Goal: Task Accomplishment & Management: Complete application form

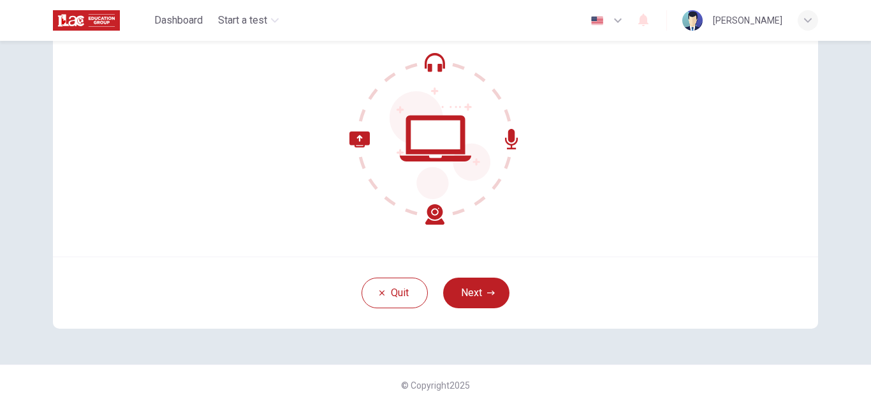
scroll to position [128, 0]
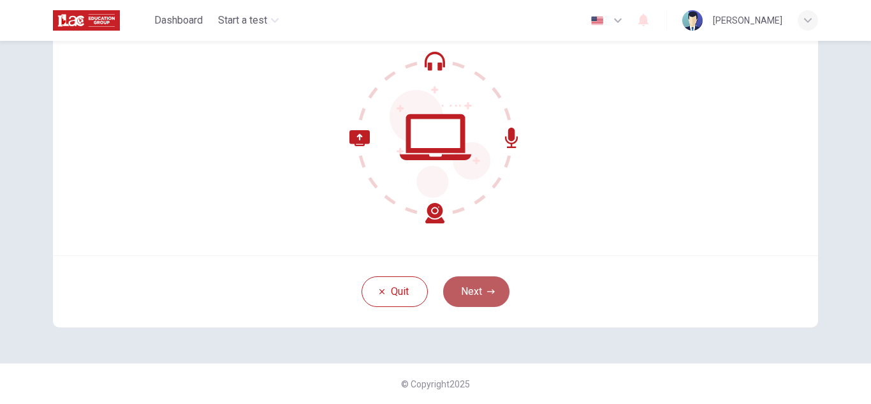
click at [471, 292] on button "Next" at bounding box center [476, 291] width 66 height 31
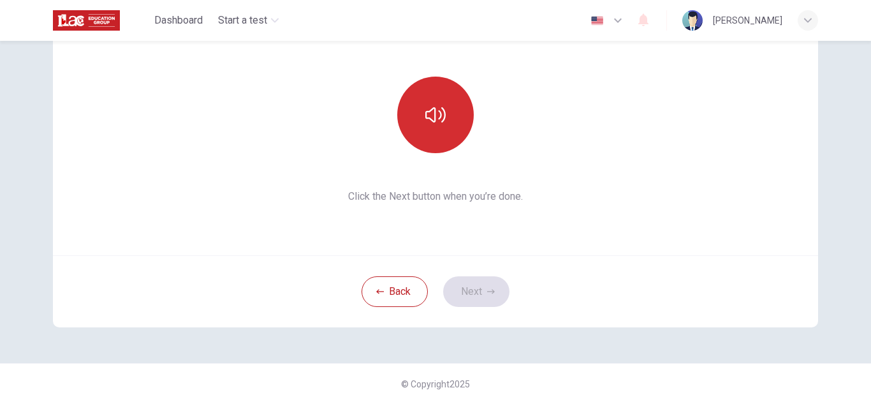
click at [436, 112] on icon "button" at bounding box center [435, 115] width 20 height 20
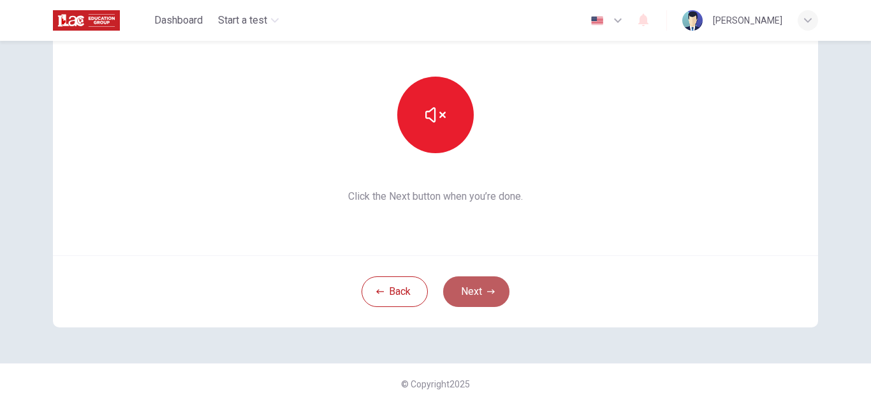
click at [475, 290] on button "Next" at bounding box center [476, 291] width 66 height 31
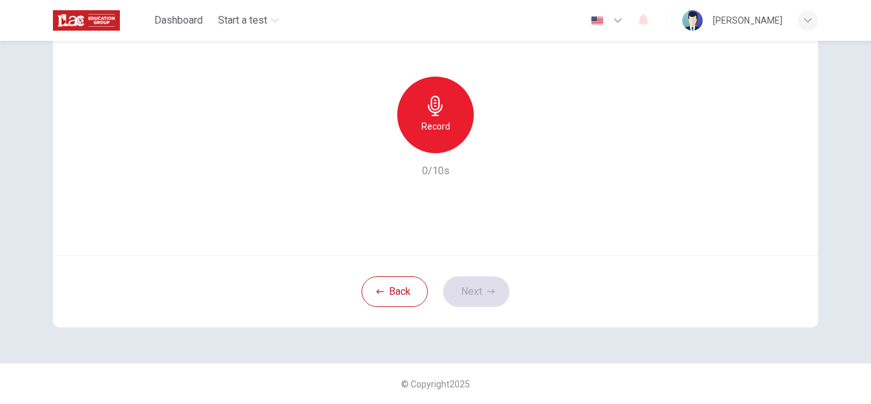
click at [413, 128] on div "Record" at bounding box center [435, 115] width 77 height 77
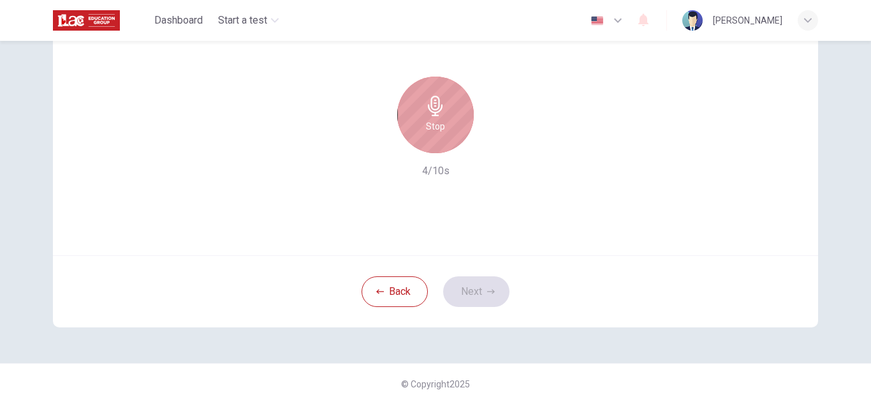
click at [418, 128] on div "Stop" at bounding box center [435, 115] width 77 height 77
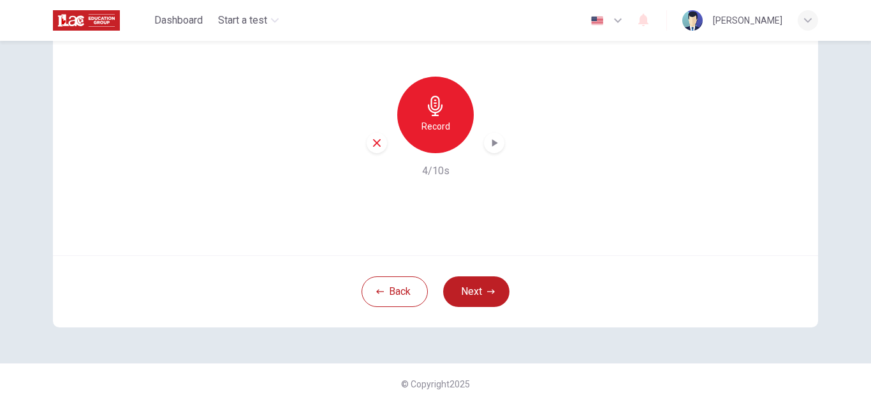
click at [491, 147] on icon "button" at bounding box center [494, 143] width 13 height 13
click at [427, 126] on h6 "Record" at bounding box center [436, 126] width 29 height 15
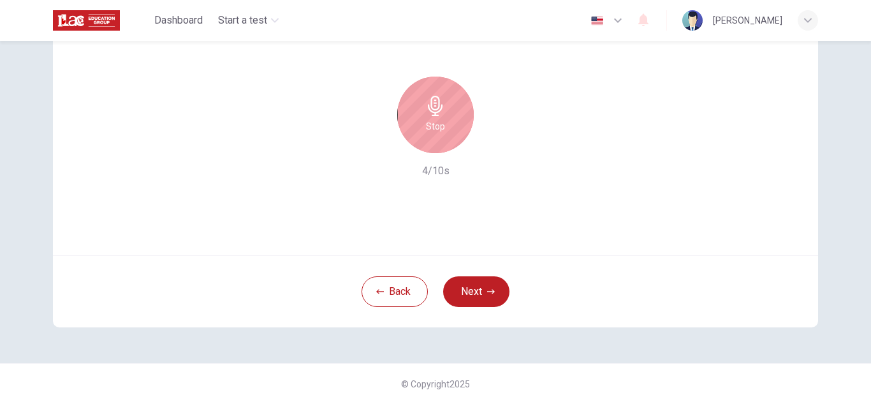
click at [432, 127] on h6 "Stop" at bounding box center [435, 126] width 19 height 15
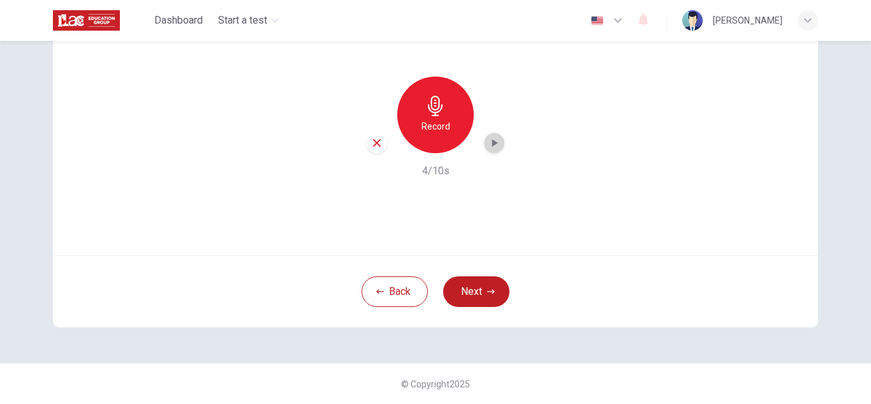
click at [488, 144] on icon "button" at bounding box center [494, 143] width 13 height 13
click at [471, 292] on button "Next" at bounding box center [476, 291] width 66 height 31
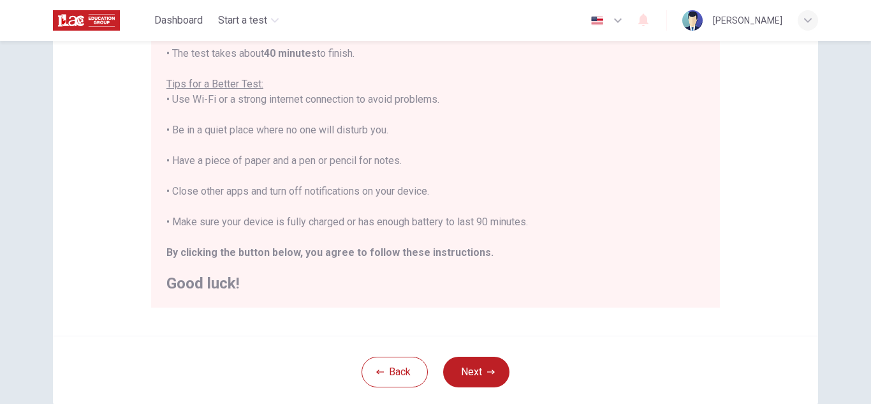
scroll to position [255, 0]
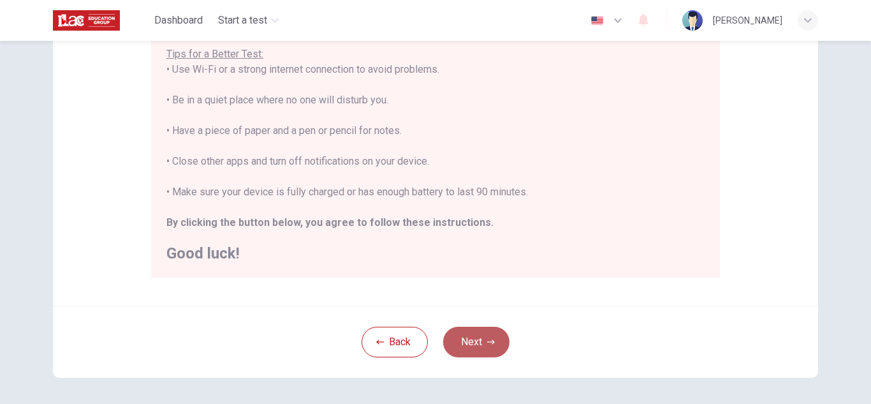
click at [479, 345] on button "Next" at bounding box center [476, 342] width 66 height 31
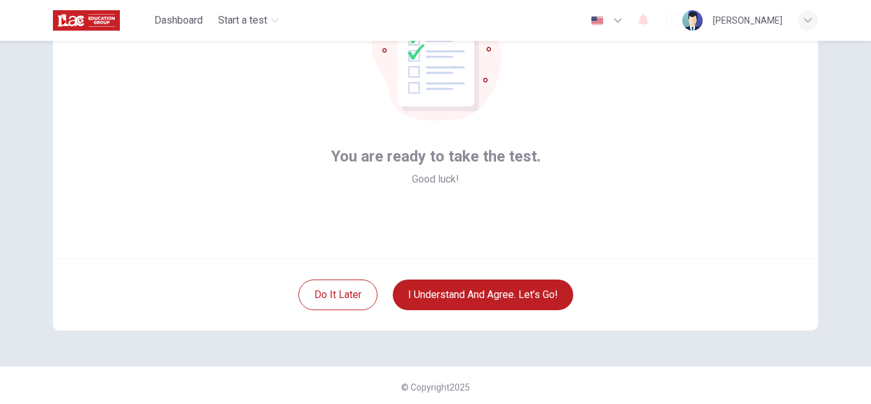
scroll to position [128, 0]
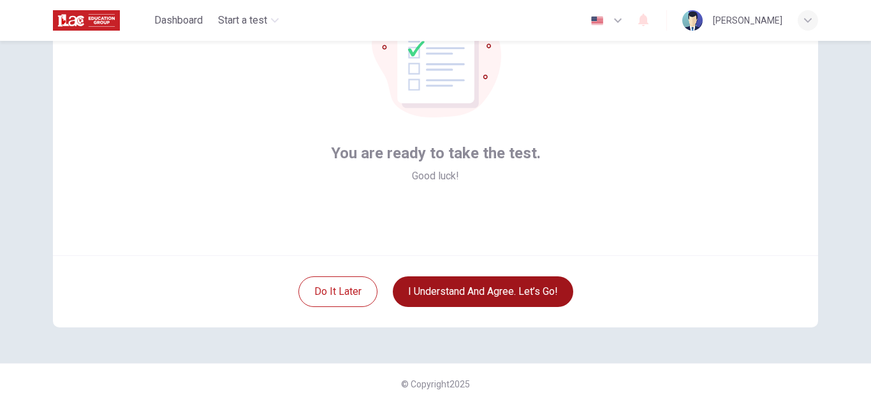
click at [479, 295] on button "I understand and agree. Let’s go!" at bounding box center [483, 291] width 181 height 31
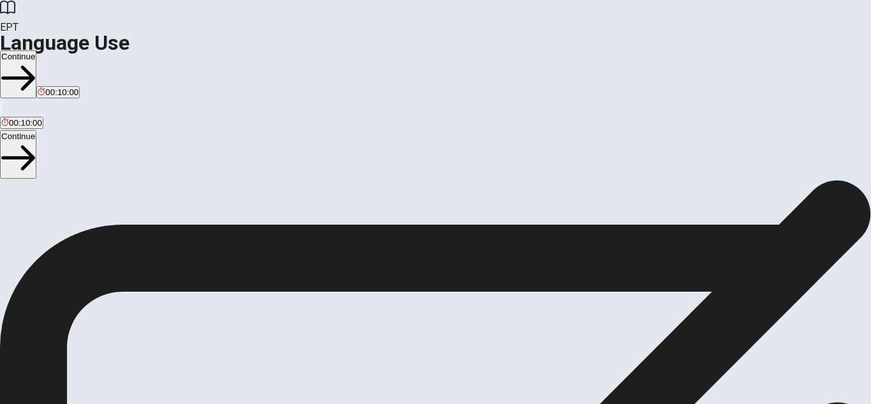
scroll to position [96, 0]
drag, startPoint x: 87, startPoint y: 154, endPoint x: 202, endPoint y: 176, distance: 116.9
click at [202, 176] on span "You will answer 30 questions in total: • 15 grammar questions • 15 vocabulary q…" at bounding box center [156, 206] width 313 height 242
drag, startPoint x: 87, startPoint y: 153, endPoint x: 238, endPoint y: 209, distance: 161.3
click at [238, 209] on span "You will answer 30 questions in total: • 15 grammar questions • 15 vocabulary q…" at bounding box center [156, 206] width 313 height 242
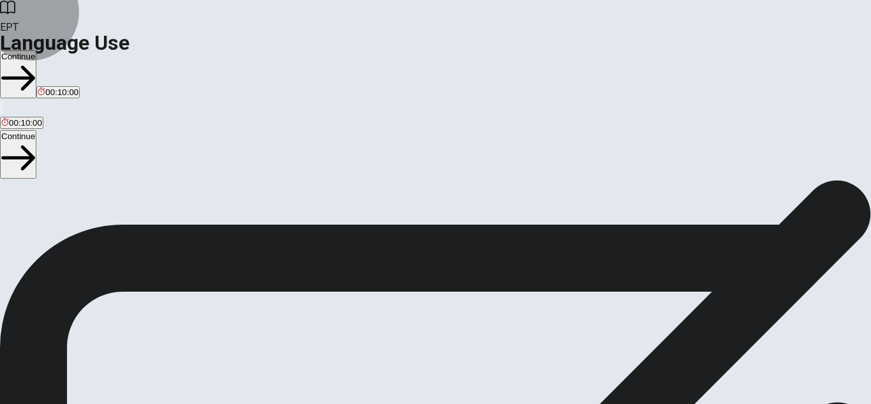
click at [36, 50] on button "Continue" at bounding box center [18, 74] width 36 height 48
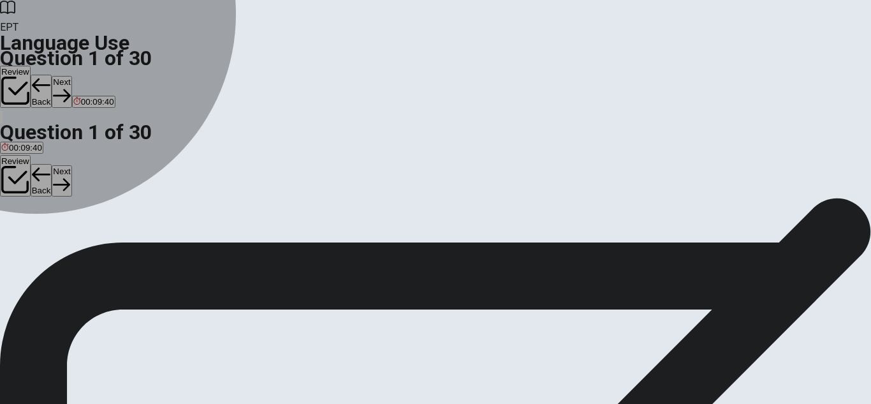
click at [54, 154] on span "did" at bounding box center [48, 150] width 11 height 10
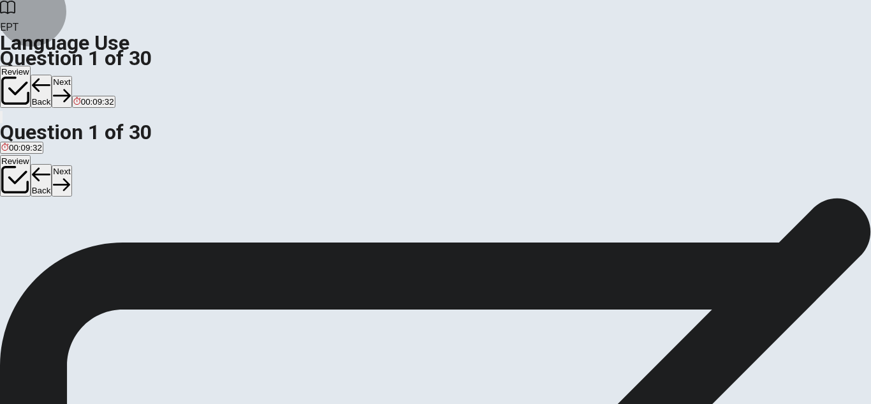
click at [71, 76] on button "Next" at bounding box center [62, 91] width 20 height 31
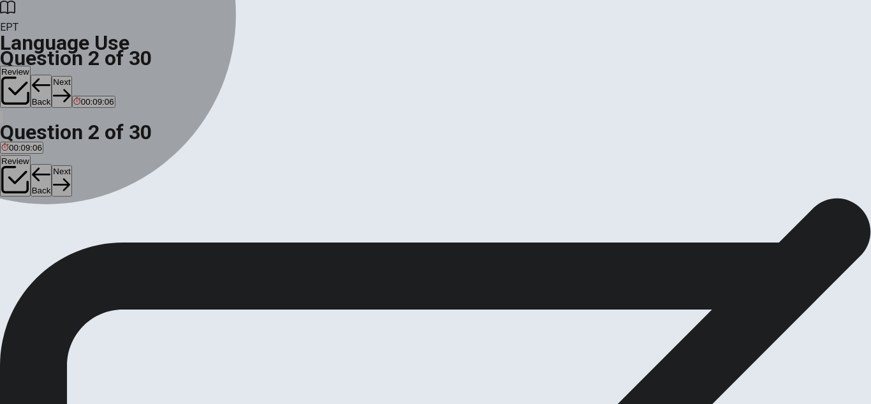
click at [20, 145] on span "were" at bounding box center [10, 150] width 18 height 10
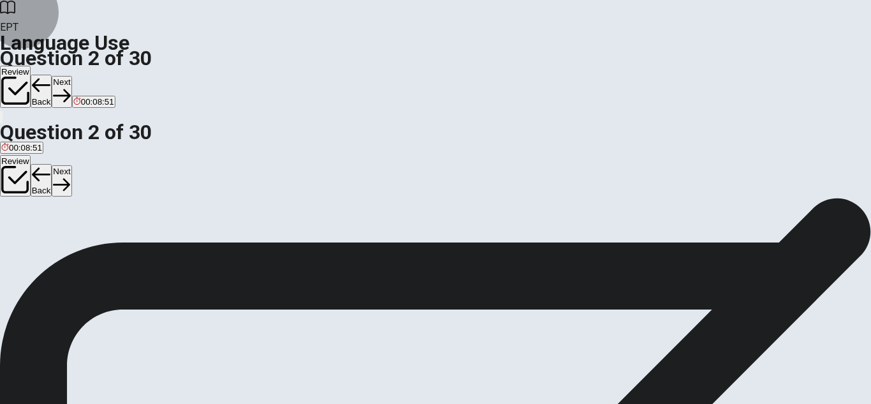
click at [71, 76] on button "Next" at bounding box center [62, 91] width 20 height 31
click at [12, 145] on span "Do" at bounding box center [6, 150] width 11 height 10
click at [71, 76] on button "Next" at bounding box center [62, 91] width 20 height 31
click at [41, 151] on button "B able" at bounding box center [32, 145] width 18 height 22
click at [71, 76] on button "Next" at bounding box center [62, 91] width 20 height 31
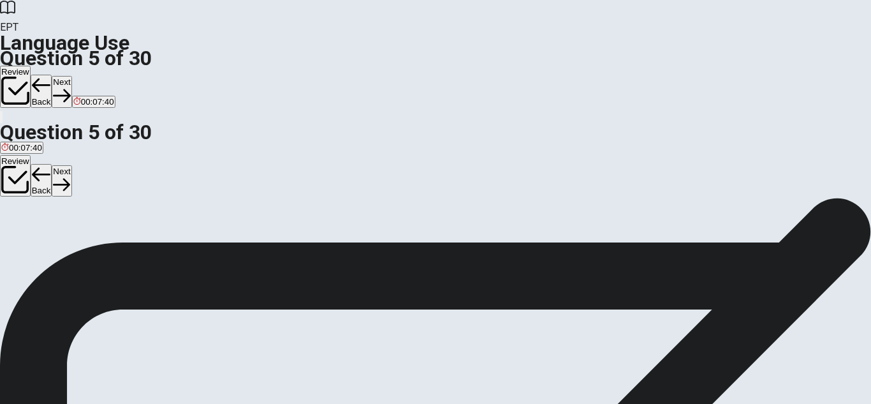
click at [81, 154] on span "flower" at bounding box center [69, 150] width 23 height 10
click at [71, 76] on button "Next" at bounding box center [62, 91] width 20 height 31
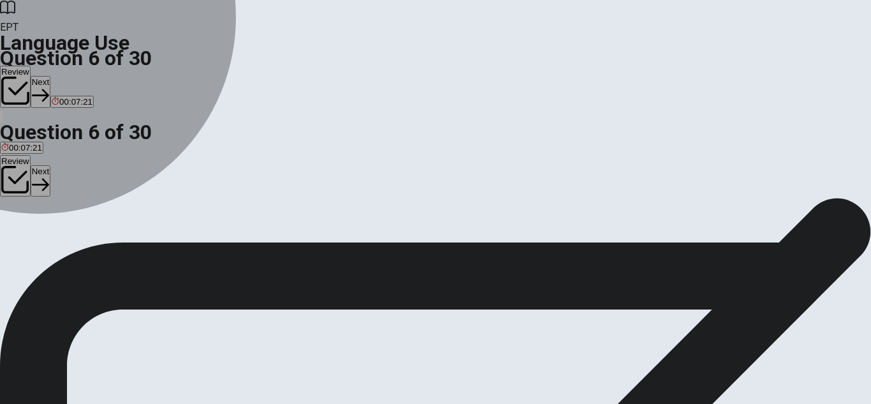
click at [62, 185] on span "listen" at bounding box center [52, 180] width 20 height 10
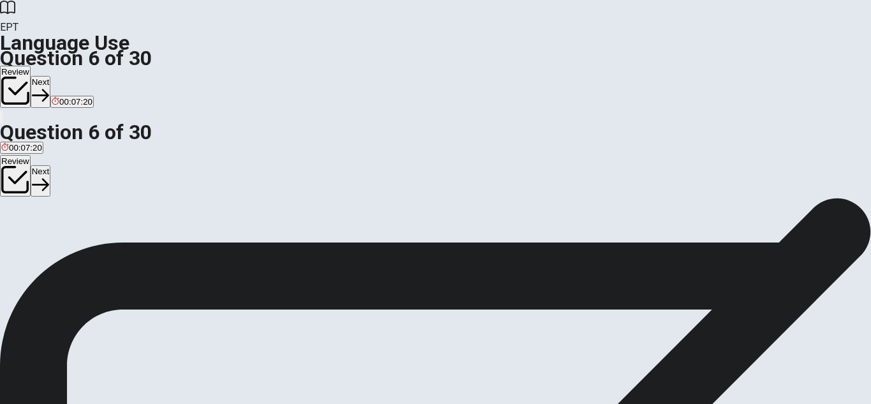
click at [50, 76] on button "Next" at bounding box center [41, 91] width 20 height 31
click at [55, 186] on button "C hot" at bounding box center [47, 176] width 15 height 22
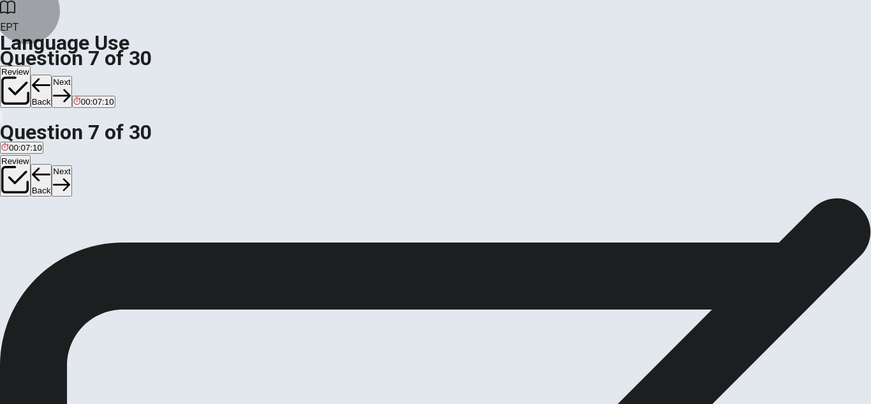
click at [71, 76] on button "Next" at bounding box center [62, 91] width 20 height 31
click at [18, 165] on button "A eats" at bounding box center [9, 176] width 18 height 22
click at [71, 76] on button "Next" at bounding box center [62, 91] width 20 height 31
click at [20, 175] on span "drink" at bounding box center [10, 180] width 18 height 10
click at [71, 76] on button "Next" at bounding box center [62, 91] width 20 height 31
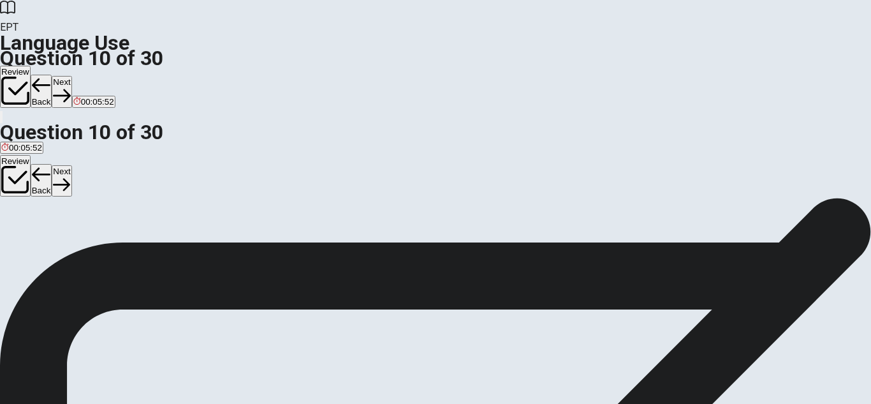
click at [29, 175] on span "are live" at bounding box center [14, 180] width 27 height 10
click at [71, 76] on button "Next" at bounding box center [62, 91] width 20 height 31
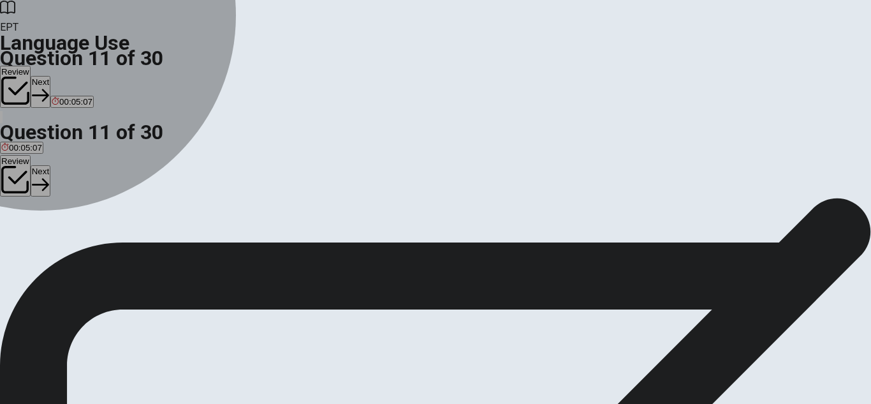
click at [95, 185] on span "will call" at bounding box center [81, 180] width 27 height 10
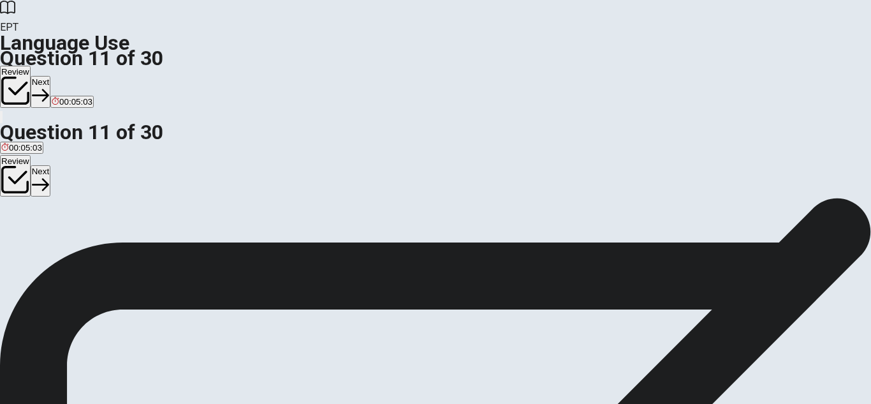
click at [50, 76] on button "Next" at bounding box center [41, 91] width 20 height 31
click at [70, 175] on span "have been waiting" at bounding box center [35, 180] width 68 height 10
click at [71, 76] on button "Next" at bounding box center [62, 91] width 20 height 31
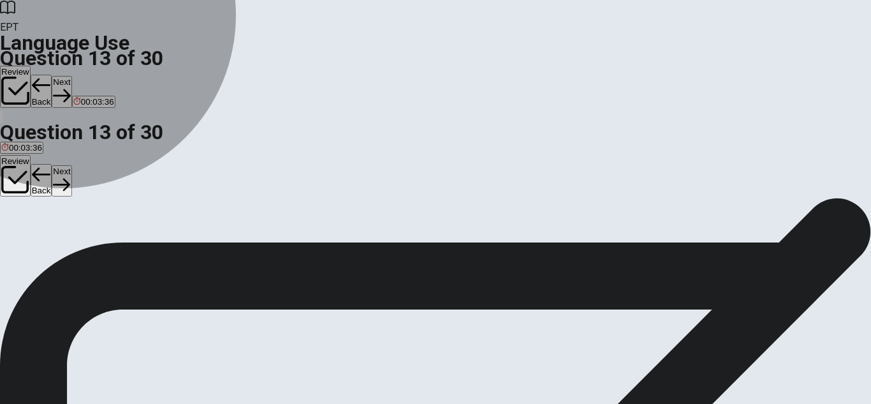
click at [135, 185] on span "were having" at bounding box center [112, 180] width 46 height 10
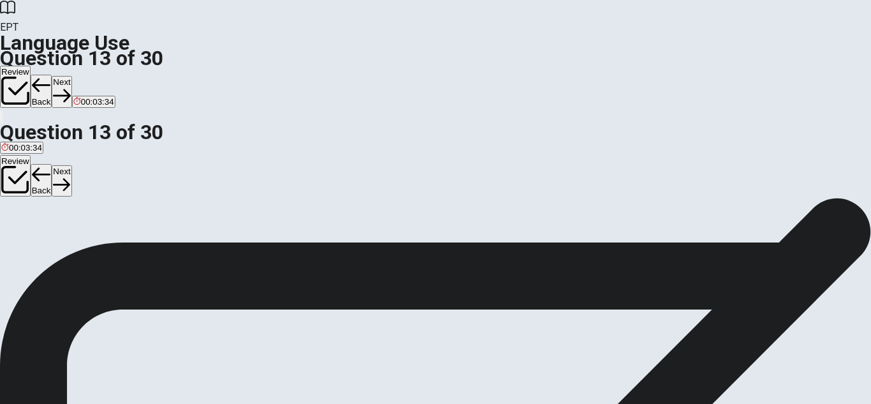
click at [71, 76] on button "Next" at bounding box center [62, 91] width 20 height 31
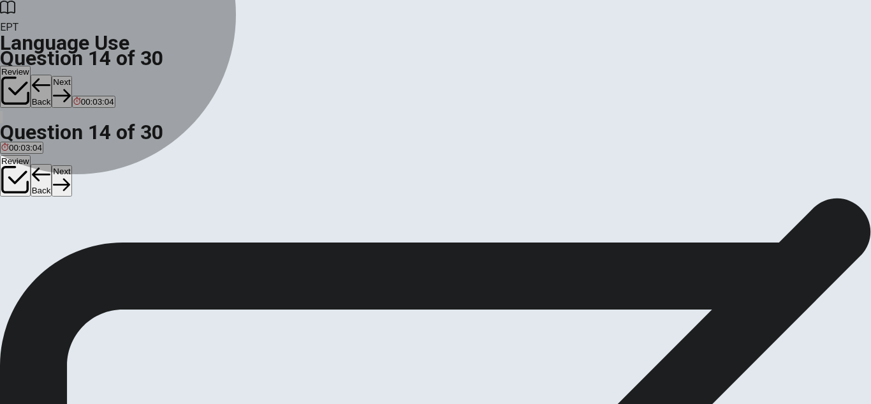
click at [210, 185] on span "will complete" at bounding box center [185, 180] width 48 height 10
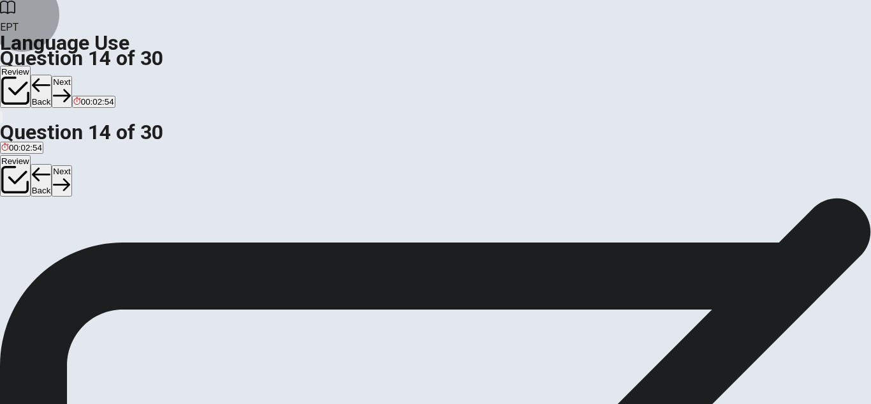
click at [71, 76] on button "Next" at bounding box center [62, 91] width 20 height 31
click at [73, 186] on button "C gloves" at bounding box center [59, 176] width 27 height 22
click at [71, 76] on button "Next" at bounding box center [62, 91] width 20 height 31
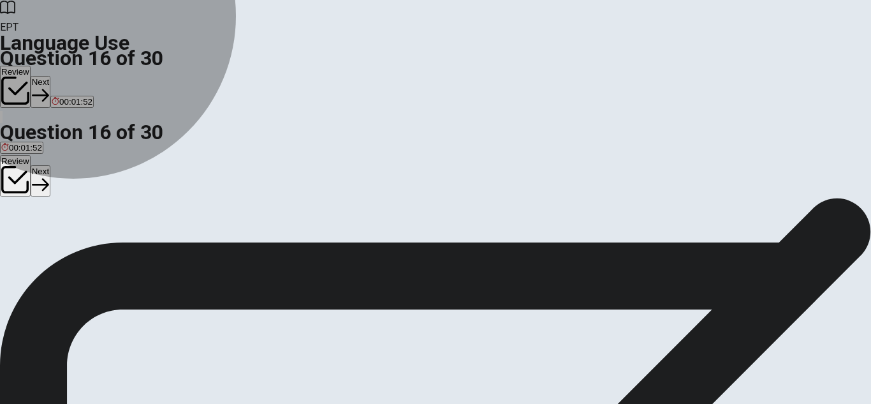
click at [64, 185] on span "competitor" at bounding box center [45, 180] width 40 height 10
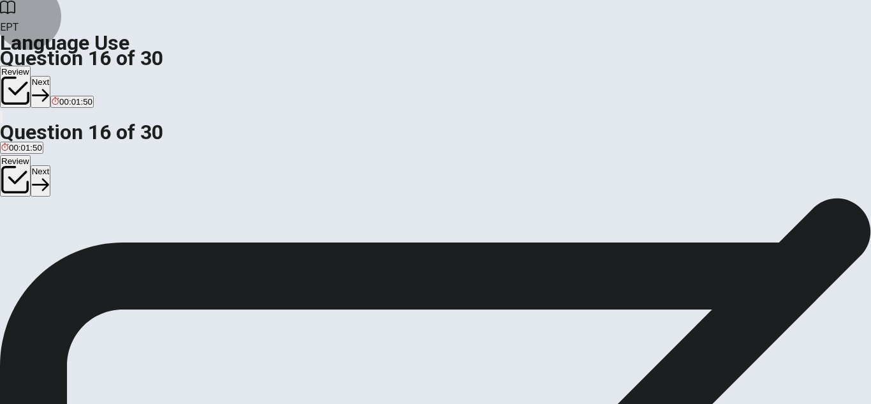
click at [50, 76] on button "Next" at bounding box center [41, 91] width 20 height 31
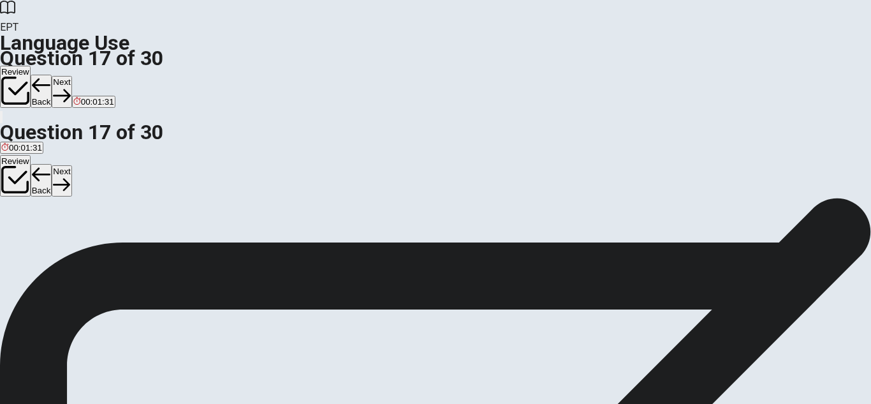
click at [113, 175] on span "to hide something for yourself" at bounding box center [57, 180] width 112 height 10
click at [71, 76] on button "Next" at bounding box center [62, 91] width 20 height 31
click at [297, 185] on span "make something stronger" at bounding box center [249, 180] width 96 height 10
click at [71, 76] on button "Next" at bounding box center [62, 91] width 20 height 31
click at [100, 182] on span "easy to do" at bounding box center [81, 180] width 40 height 10
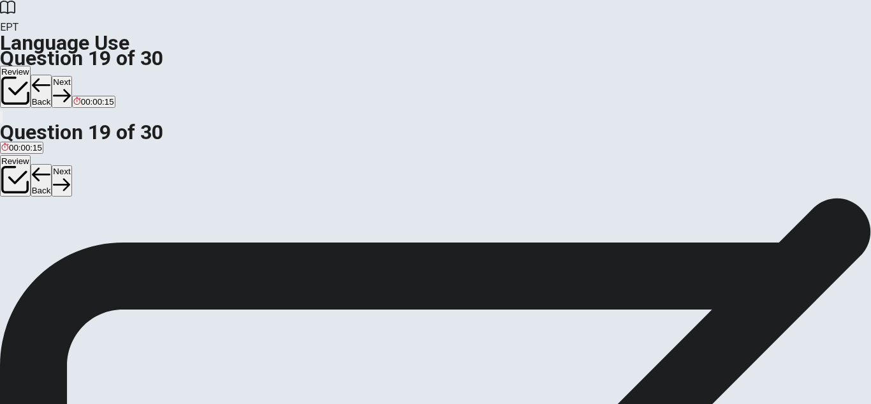
click at [71, 76] on button "Next" at bounding box center [62, 91] width 20 height 31
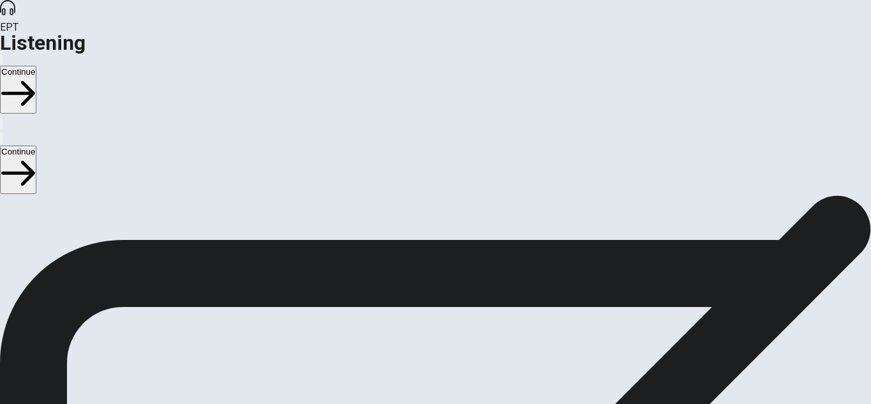
scroll to position [50, 0]
click at [36, 66] on button "Continue" at bounding box center [18, 90] width 36 height 48
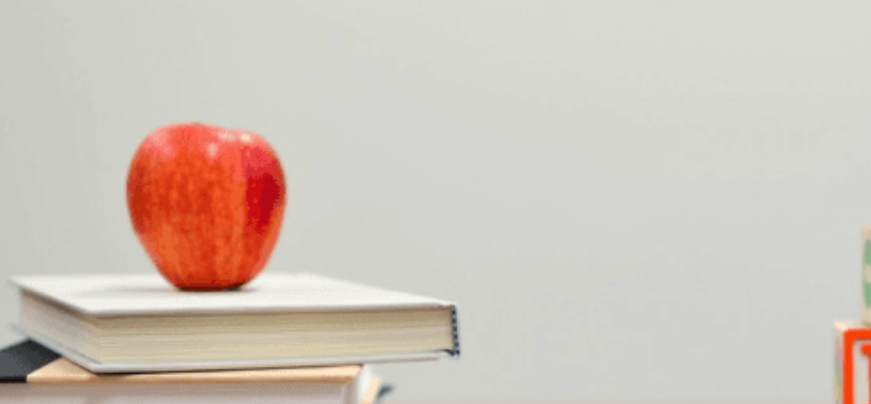
click at [549, 36] on div "EPT Listening Continue" at bounding box center [435, 65] width 871 height 130
click at [218, 198] on span "A presentation" at bounding box center [190, 193] width 54 height 10
drag, startPoint x: 267, startPoint y: 118, endPoint x: 146, endPoint y: 117, distance: 121.2
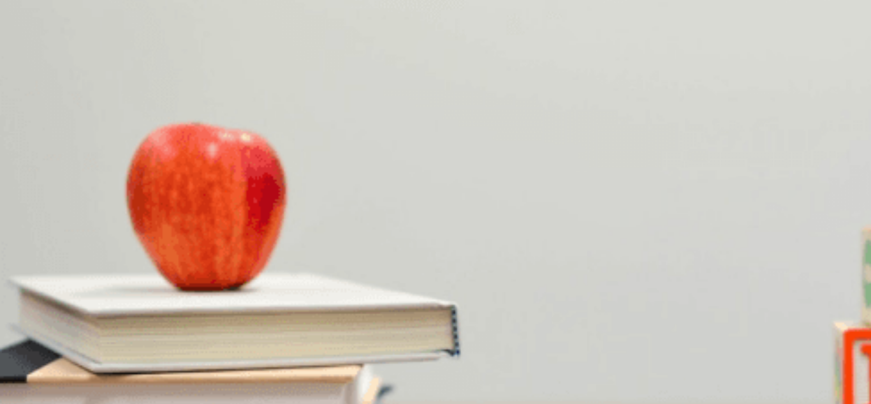
click at [116, 251] on span "[DATE]" at bounding box center [102, 247] width 27 height 10
click at [84, 295] on span "A secretary" at bounding box center [62, 300] width 43 height 10
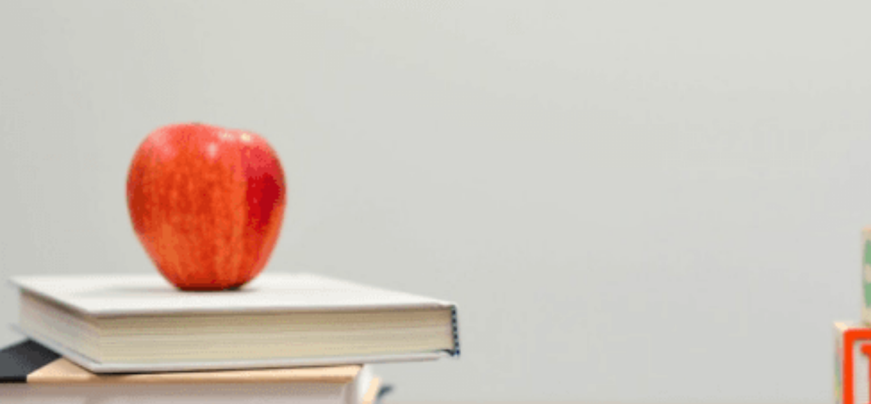
scroll to position [957, 0]
click at [160, 349] on span "Online" at bounding box center [147, 354] width 25 height 10
type input "0"
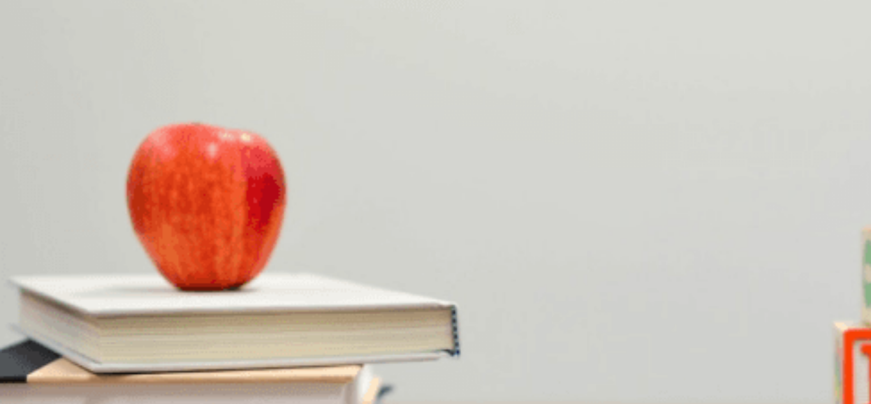
scroll to position [638, 0]
click at [51, 359] on span "3 p.m." at bounding box center [39, 364] width 24 height 10
click at [131, 262] on span "30 minutes" at bounding box center [109, 257] width 41 height 10
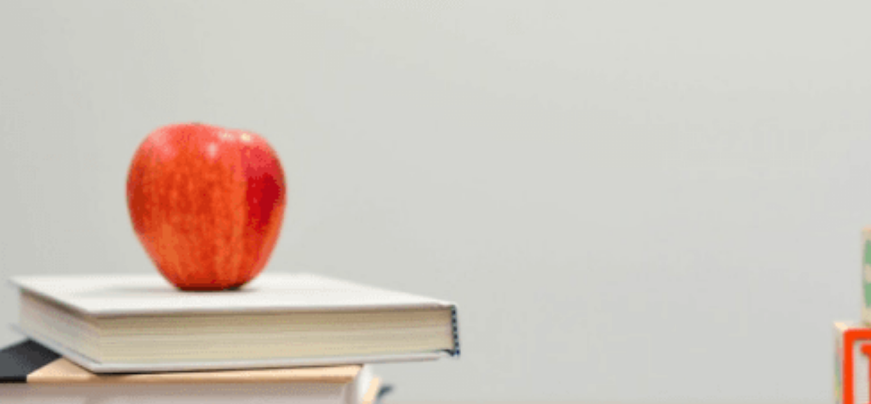
click at [71, 133] on span "[PERSON_NAME]" at bounding box center [36, 138] width 70 height 10
click at [218, 240] on span "Reschedule the appointment" at bounding box center [163, 245] width 108 height 10
click at [166, 294] on span "At a dentist’s office" at bounding box center [130, 299] width 71 height 10
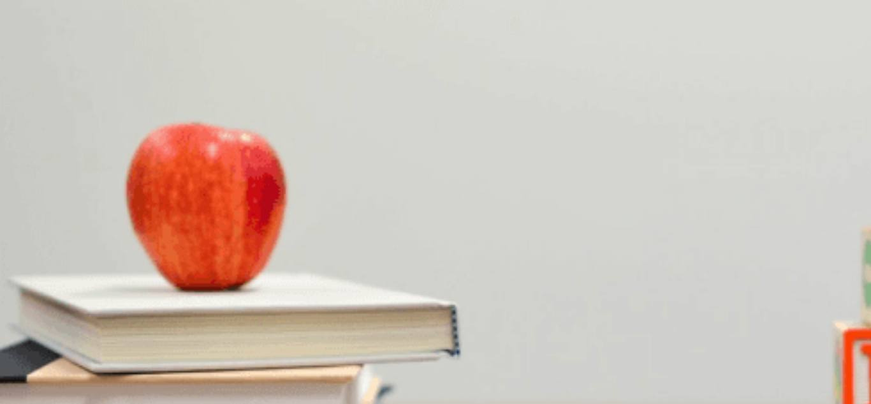
scroll to position [1190, 0]
click at [36, 66] on button "Continue" at bounding box center [18, 90] width 36 height 48
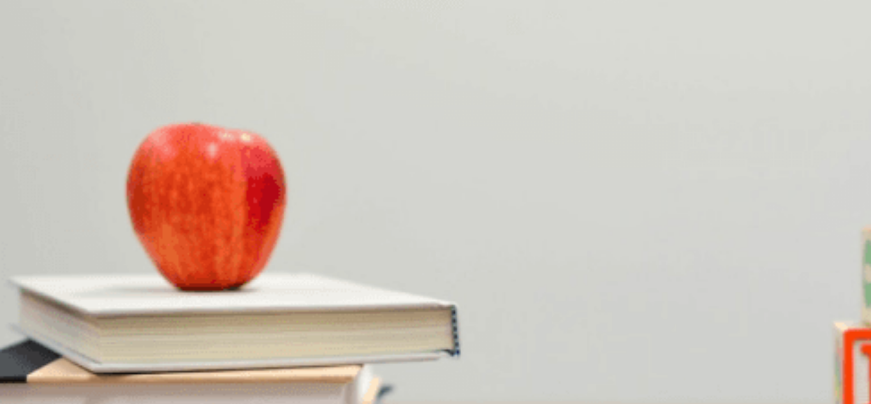
click at [36, 66] on button "Continue" at bounding box center [18, 90] width 36 height 48
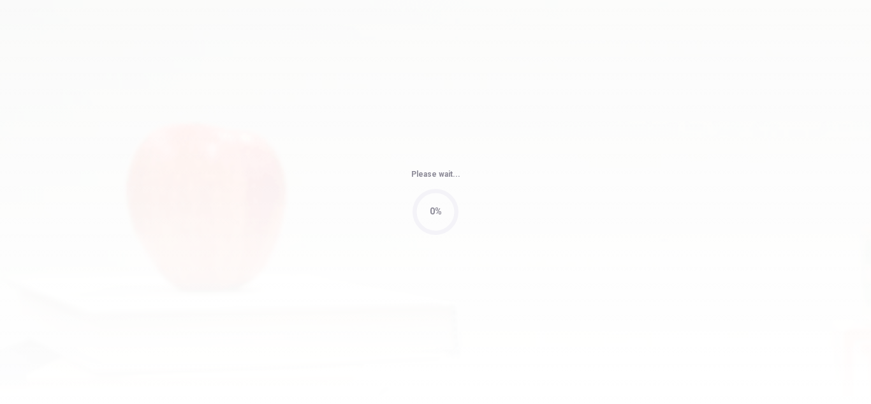
type input "99"
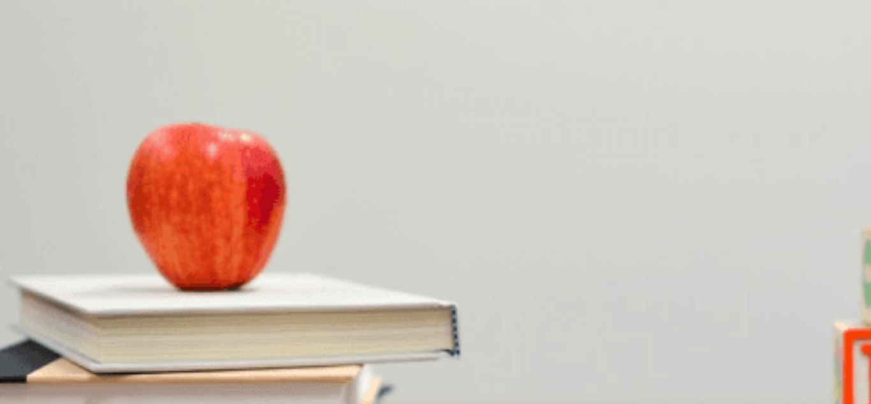
scroll to position [172, 0]
click at [59, 283] on button "A The mountains" at bounding box center [29, 294] width 59 height 22
click at [171, 230] on button "C On a weekend" at bounding box center [142, 241] width 57 height 22
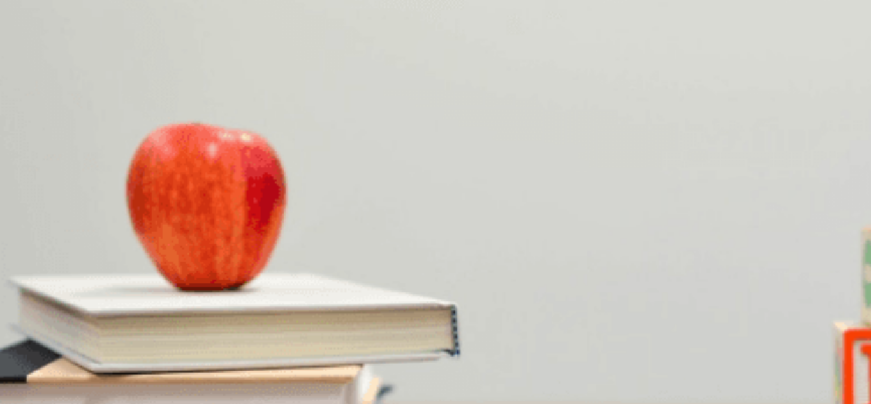
click at [63, 187] on span "Confused" at bounding box center [44, 192] width 36 height 10
click at [801, 92] on div "Question 11 What does the woman suggest he bring? A A map B Warm clothes C An u…" at bounding box center [435, 65] width 871 height 54
click at [26, 252] on span "A map" at bounding box center [13, 257] width 24 height 10
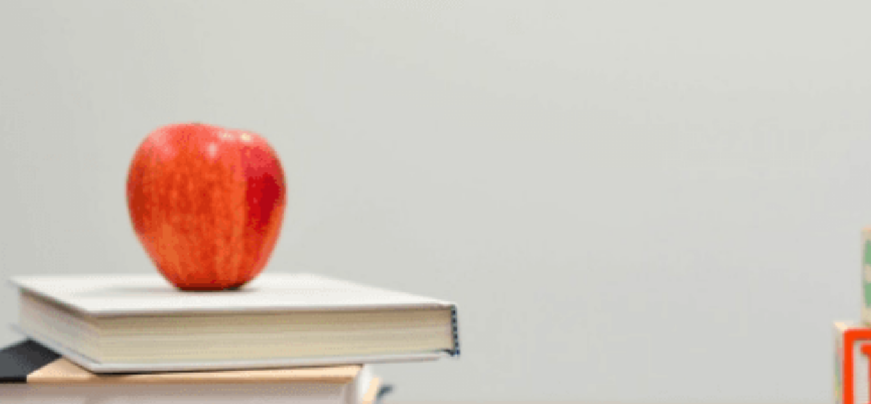
scroll to position [383, 0]
click at [224, 306] on span "It’s cheaper" at bounding box center [202, 311] width 44 height 10
click at [36, 66] on button "Continue" at bounding box center [18, 90] width 36 height 48
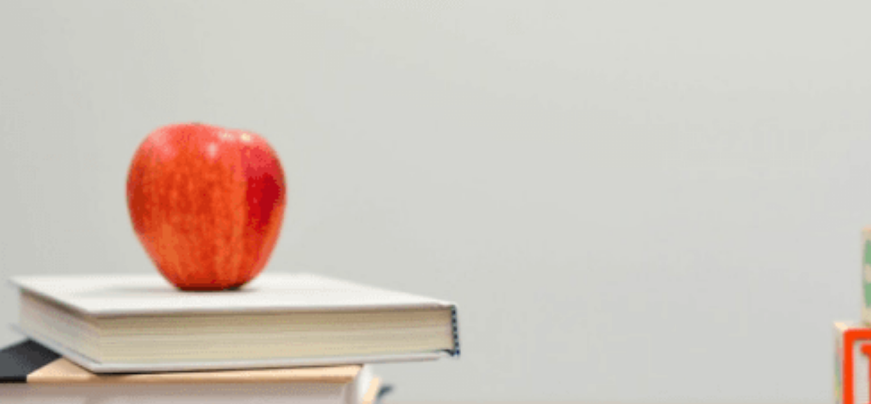
scroll to position [72, 0]
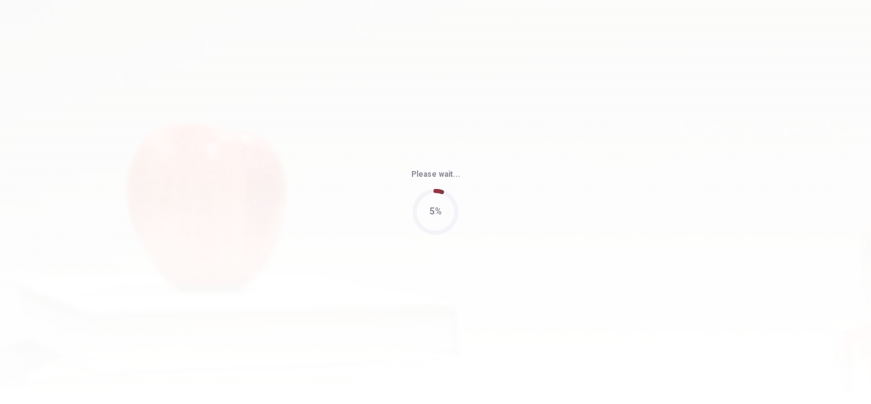
type input "85"
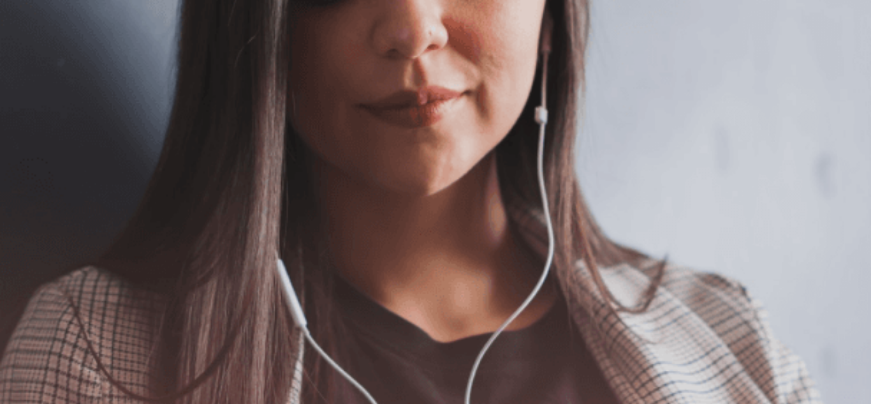
scroll to position [0, 0]
click at [36, 66] on button "Continue" at bounding box center [18, 90] width 36 height 48
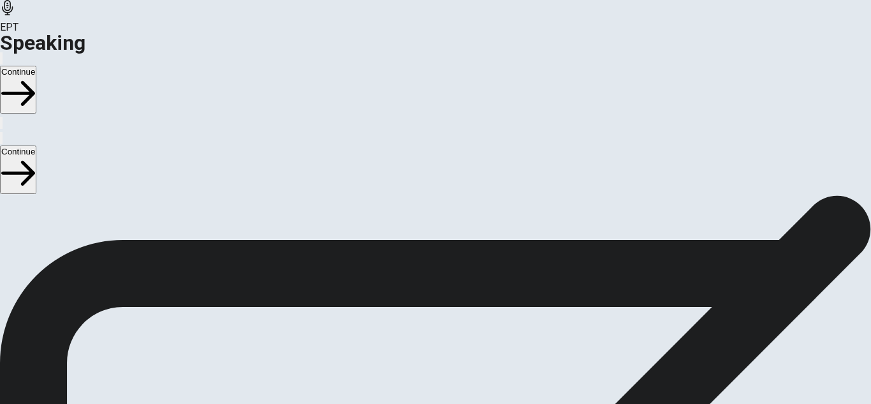
scroll to position [128, 0]
click at [451, 367] on icon at bounding box center [434, 389] width 33 height 45
click at [434, 332] on icon "Play Audio" at bounding box center [428, 339] width 12 height 15
click at [420, 332] on icon "Play Audio" at bounding box center [420, 332] width 0 height 0
click at [36, 66] on button "Continue" at bounding box center [18, 90] width 36 height 48
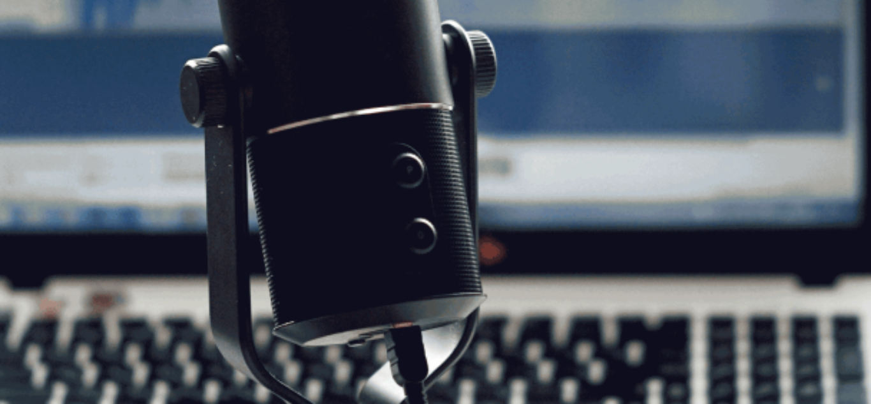
scroll to position [158, 0]
click at [36, 66] on button "Continue" at bounding box center [18, 90] width 36 height 48
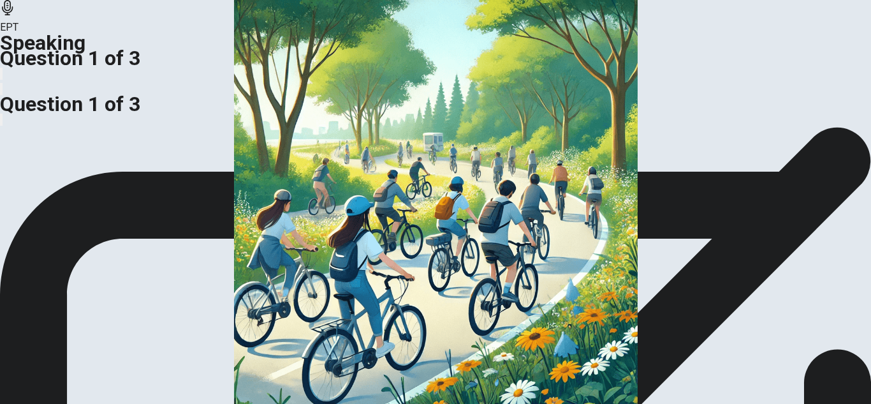
scroll to position [191, 0]
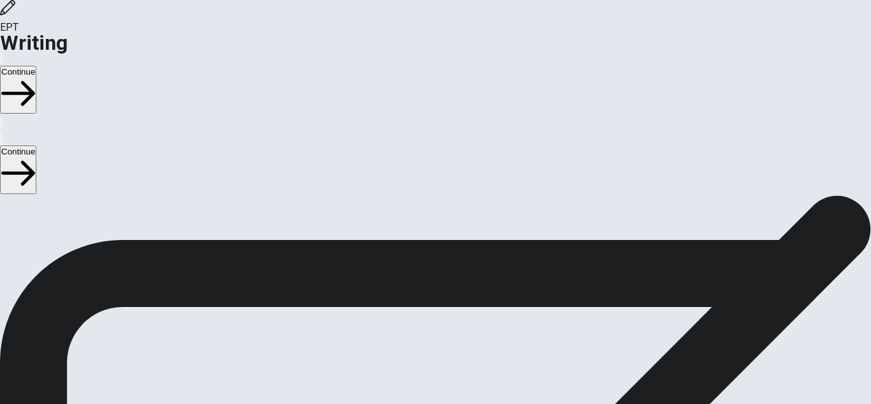
scroll to position [0, 0]
drag, startPoint x: 88, startPoint y: 159, endPoint x: 191, endPoint y: 215, distance: 117.3
click at [191, 215] on span "Write about your opinion on a topic. Important things to remember: Try to write…" at bounding box center [136, 317] width 272 height 242
click at [125, 133] on span "Write about your opinion on a topic. Important things to remember: Try to write…" at bounding box center [136, 254] width 272 height 242
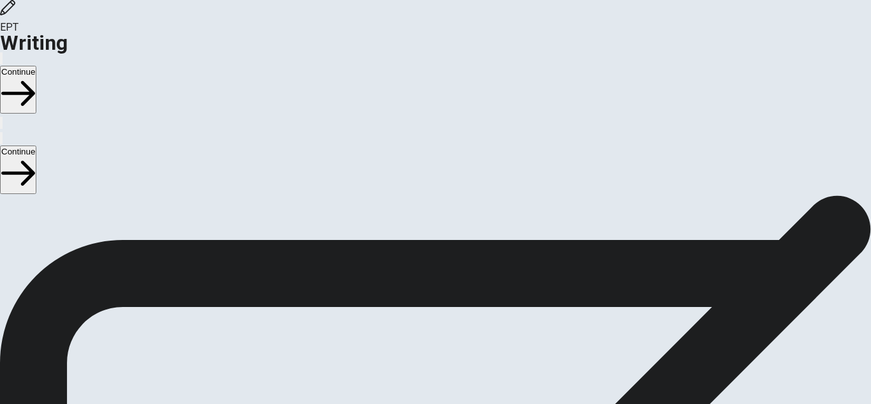
click at [198, 133] on span "Write about your opinion on a topic. Important things to remember: Try to write…" at bounding box center [136, 254] width 272 height 242
click at [36, 66] on button "Continue" at bounding box center [18, 90] width 36 height 48
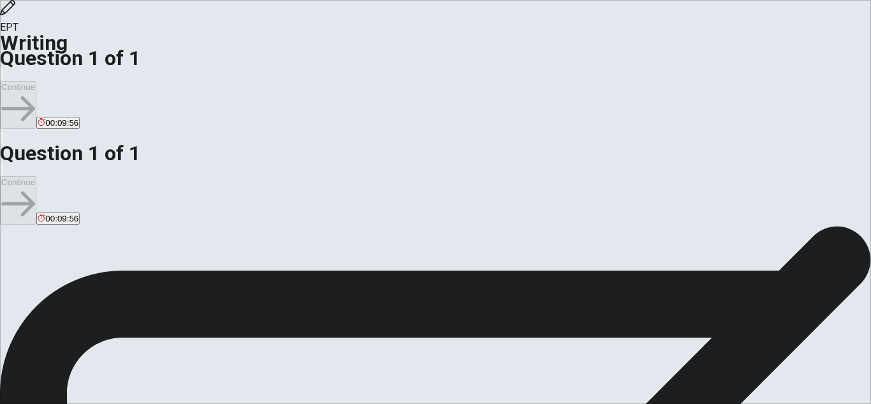
scroll to position [195, 0]
click at [40, 323] on span "Question" at bounding box center [20, 329] width 40 height 12
click at [198, 172] on span "Write about your opinion on a topic. Important things to remember: Try to write…" at bounding box center [136, 184] width 272 height 242
click at [132, 156] on span "Write about your opinion on a topic. Important things to remember: Try to write…" at bounding box center [136, 184] width 272 height 242
click at [75, 189] on div "Write about your opinion on a topic. Important things to remember: Try to write…" at bounding box center [435, 200] width 871 height 276
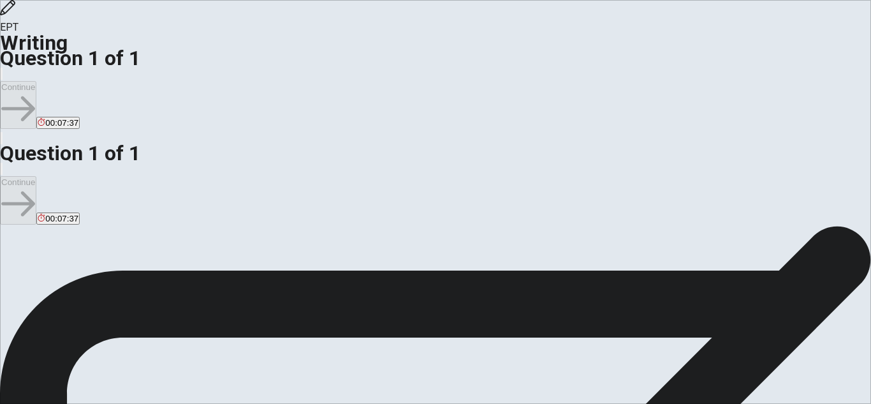
click at [146, 322] on div "Question Think about the drink you enjoy the most. Write about what it is, how …" at bounding box center [435, 329] width 871 height 15
click at [89, 323] on span "Think about the drink you enjoy the most. Write about what it is, how it tastes…" at bounding box center [274, 329] width 469 height 12
click at [119, 323] on span "Think about the drink you enjoy the most. Write about what it is, how it tastes…" at bounding box center [274, 329] width 469 height 12
click at [147, 165] on span "Write about your opinion on a topic. Important things to remember: Try to write…" at bounding box center [136, 184] width 272 height 242
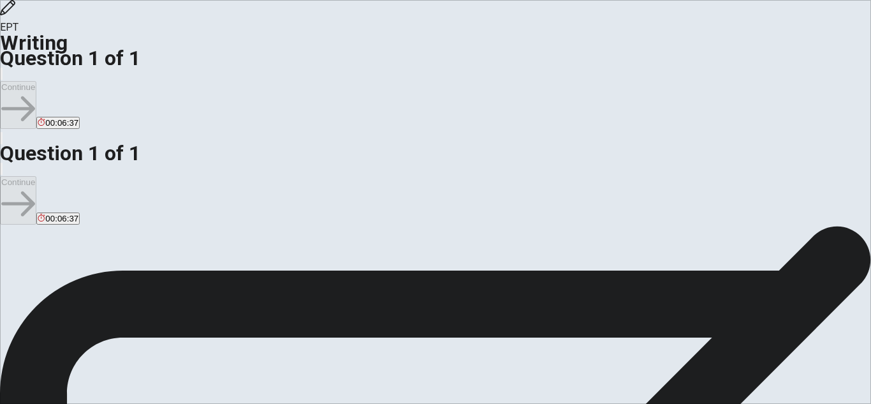
click at [428, 177] on div "Directions Write about your opinion on a topic. Important things to remember: T…" at bounding box center [435, 322] width 871 height 291
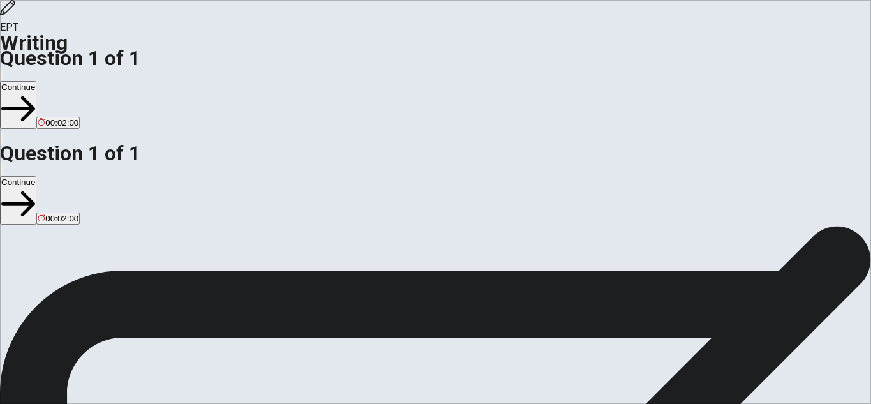
type textarea "I love drink water, for me it's a beter drink want a people always must use. be…"
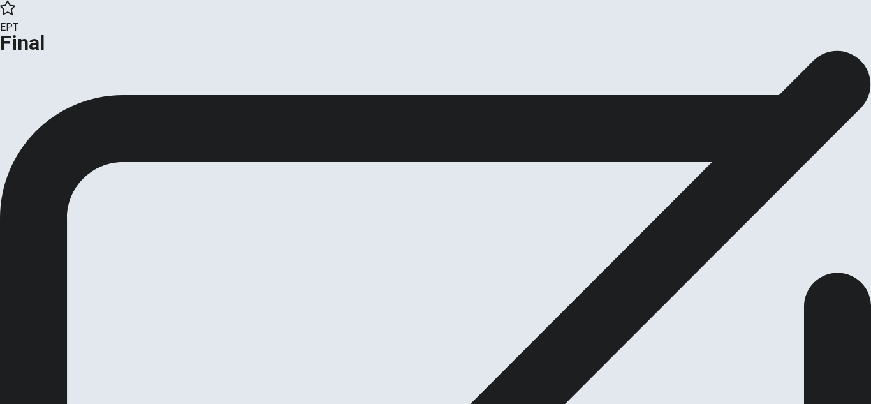
click at [52, 114] on button "Continue" at bounding box center [26, 104] width 52 height 17
